Goal: Task Accomplishment & Management: Manage account settings

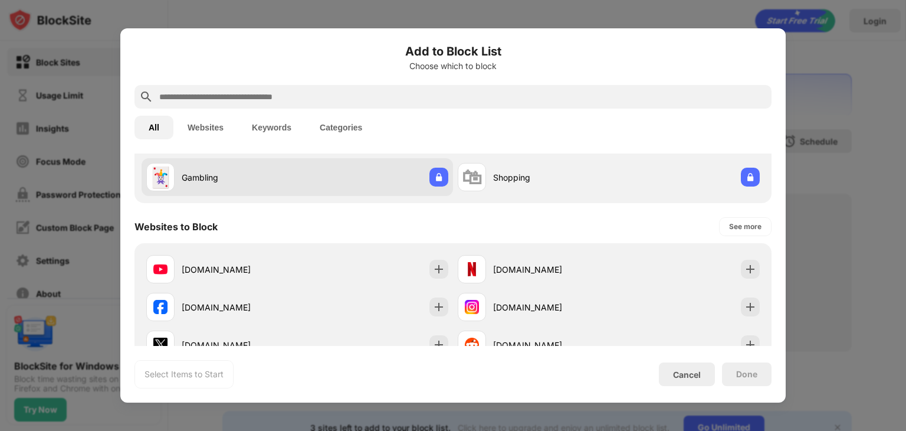
scroll to position [177, 0]
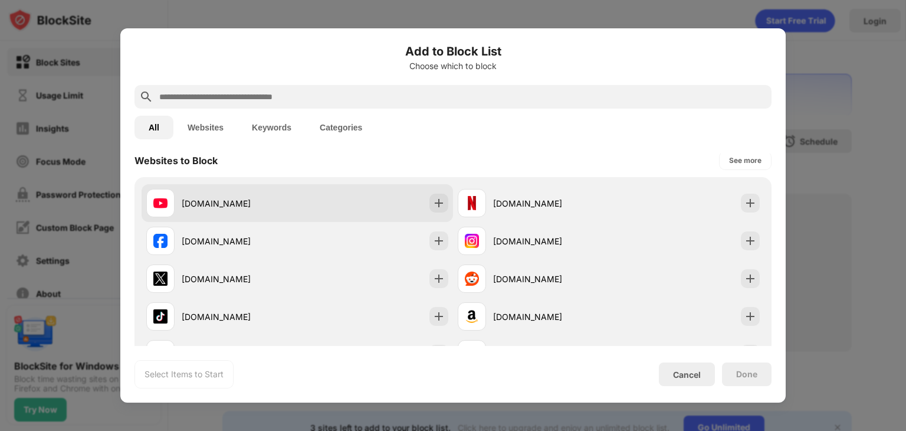
click at [444, 198] on div "[DOMAIN_NAME]" at bounding box center [297, 203] width 311 height 38
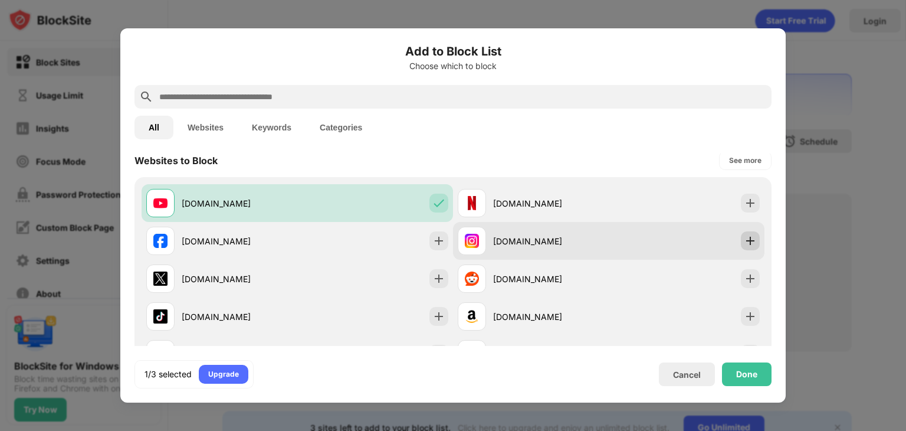
click at [744, 239] on img at bounding box center [750, 241] width 12 height 12
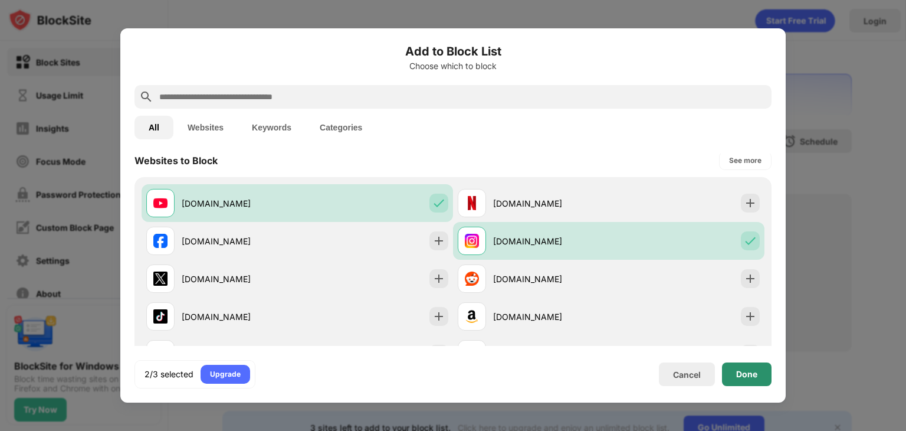
click at [745, 378] on div "Done" at bounding box center [746, 373] width 21 height 9
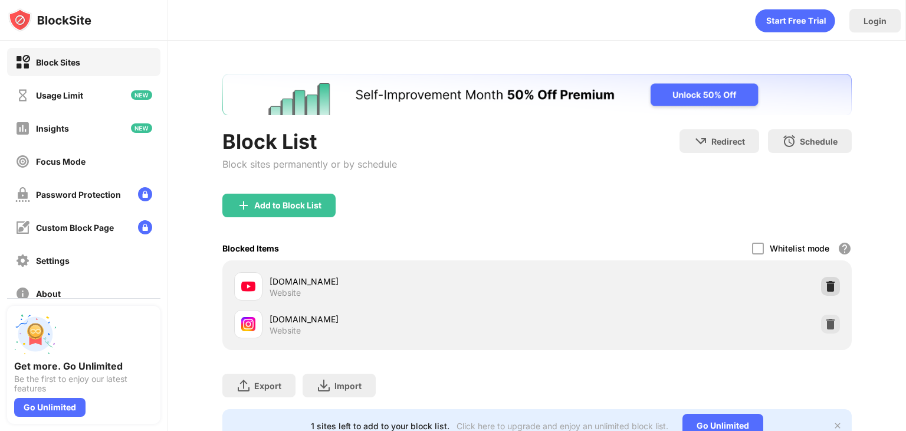
click at [825, 284] on img at bounding box center [831, 286] width 12 height 12
